Goal: Check status: Check status

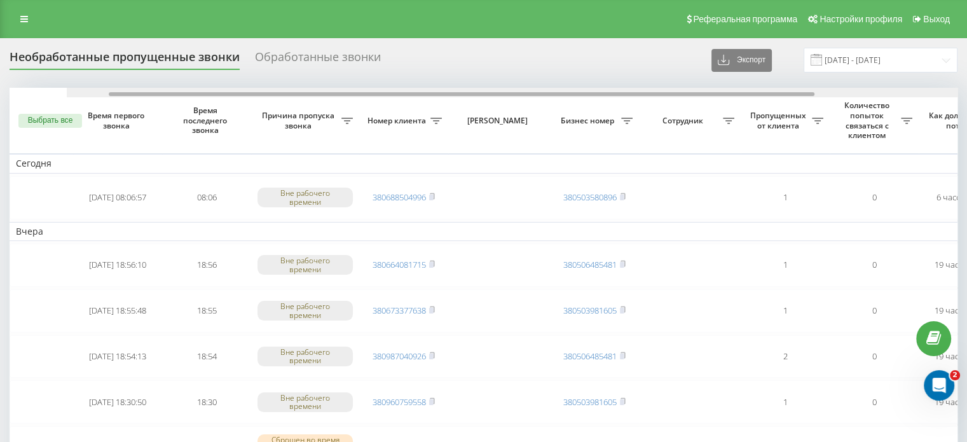
drag, startPoint x: 575, startPoint y: 95, endPoint x: 176, endPoint y: 104, distance: 398.7
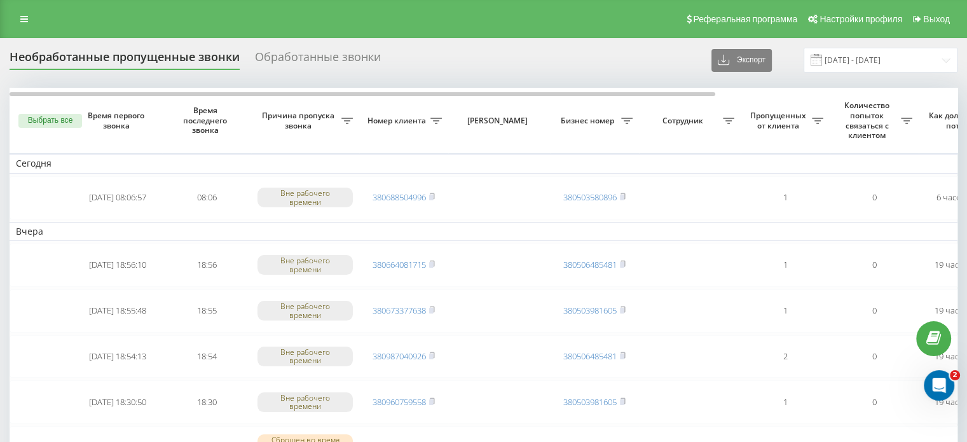
click at [334, 56] on div "Обработанные звонки" at bounding box center [318, 60] width 126 height 20
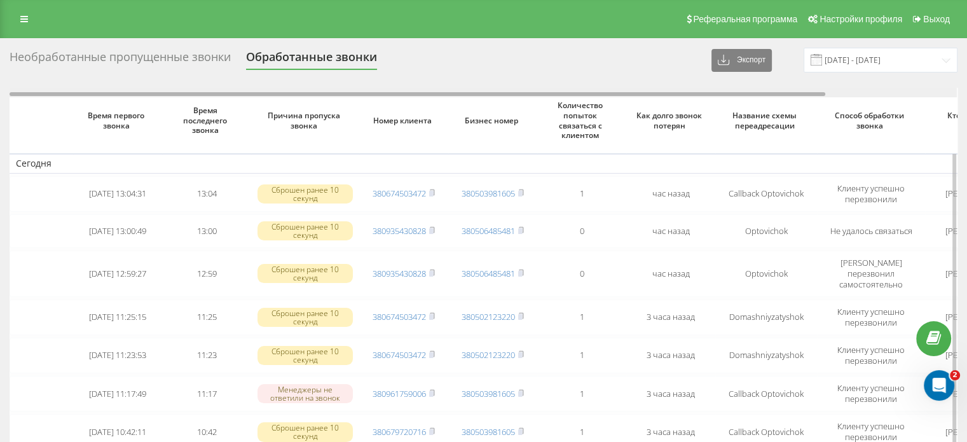
scroll to position [0, 152]
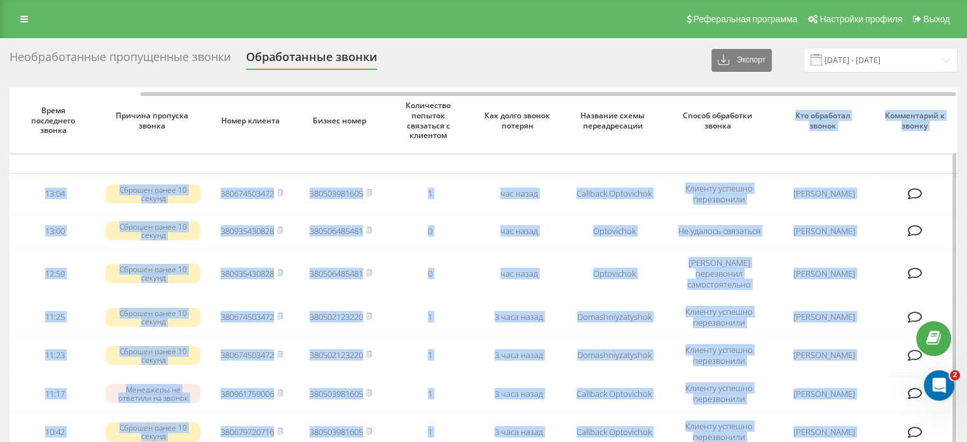
drag, startPoint x: 565, startPoint y: 91, endPoint x: 795, endPoint y: 104, distance: 230.5
click at [795, 104] on div "Время первого звонка Время последнего звонка Причина пропуска звонка Номер клие…" at bounding box center [484, 422] width 948 height 669
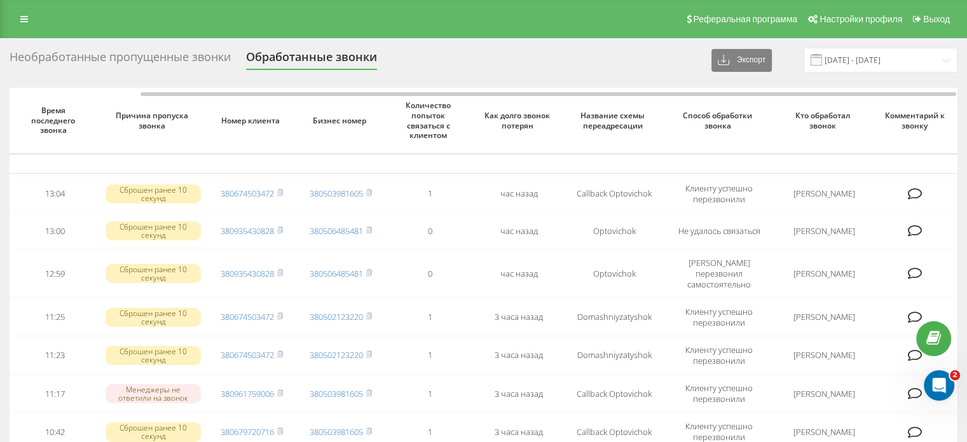
click at [633, 42] on div "Необработанные пропущенные звонки Обработанные звонки Экспорт .csv .xlsx 20.08.…" at bounding box center [483, 402] width 967 height 728
